Goal: Find specific page/section: Find specific page/section

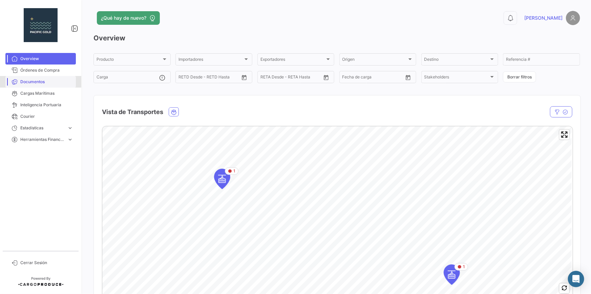
click at [38, 85] on link "Documentos" at bounding box center [40, 82] width 70 height 12
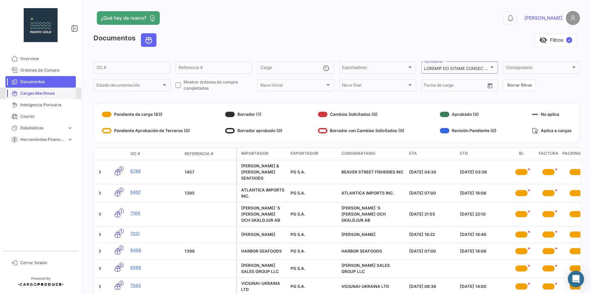
drag, startPoint x: 34, startPoint y: 95, endPoint x: 287, endPoint y: 193, distance: 272.0
click at [34, 95] on span "Cargas Marítimas" at bounding box center [46, 93] width 53 height 6
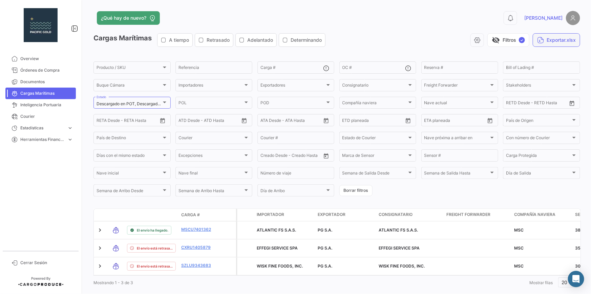
click at [416, 44] on button "Exportar.xlsx" at bounding box center [556, 40] width 47 height 14
